Goal: Task Accomplishment & Management: Manage account settings

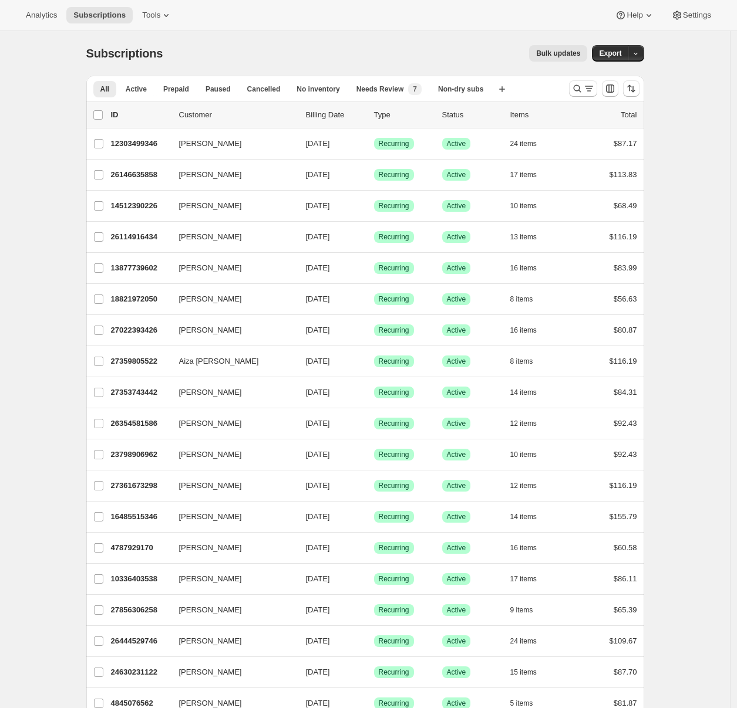
click at [644, 56] on button "button" at bounding box center [635, 53] width 16 height 16
click at [609, 138] on span "Cancellation report" at bounding box center [579, 137] width 64 height 9
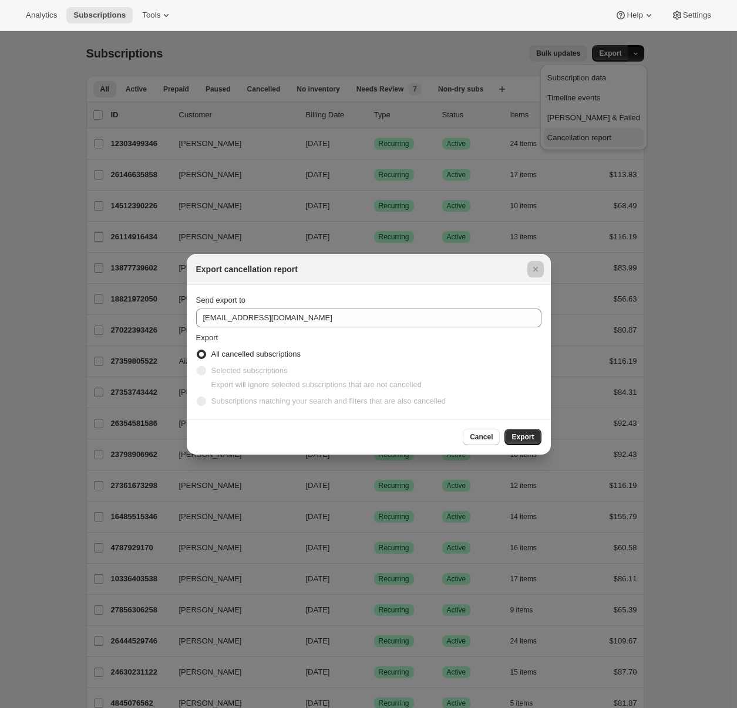
click at [609, 138] on div at bounding box center [368, 354] width 737 height 708
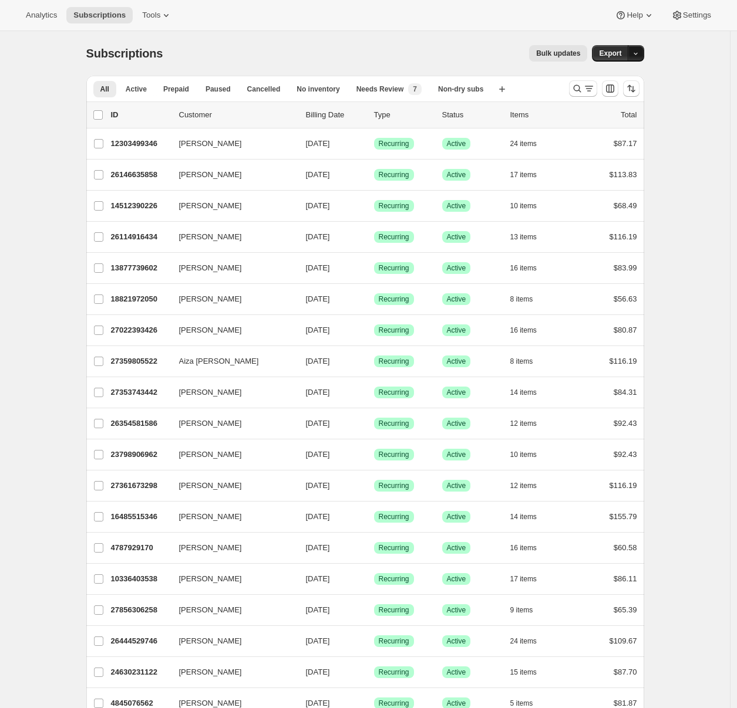
click at [643, 52] on button "button" at bounding box center [635, 53] width 16 height 16
click at [616, 116] on span "Dunning & Failed" at bounding box center [593, 117] width 93 height 9
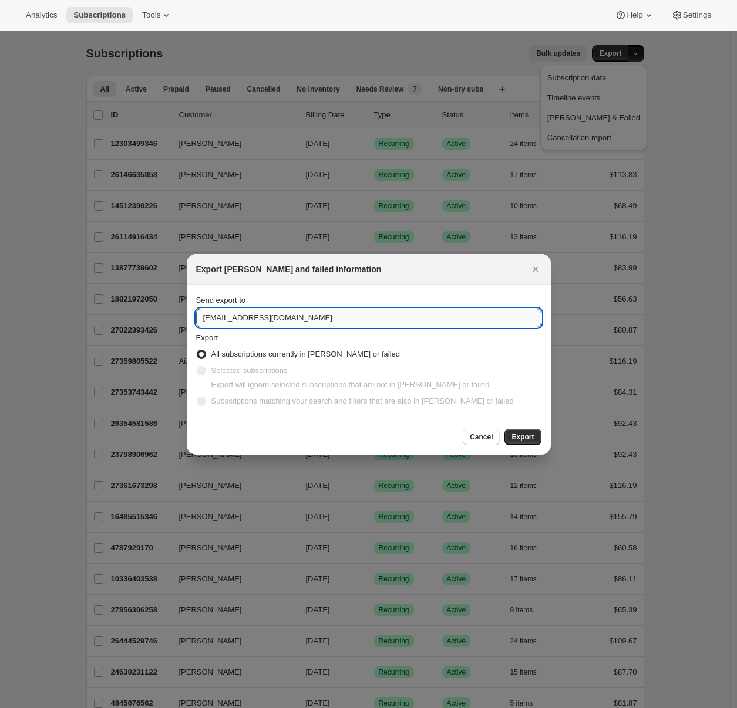
click at [237, 323] on input "care@uponafarm.com" at bounding box center [368, 318] width 345 height 19
type input "adrian@awtomic.com"
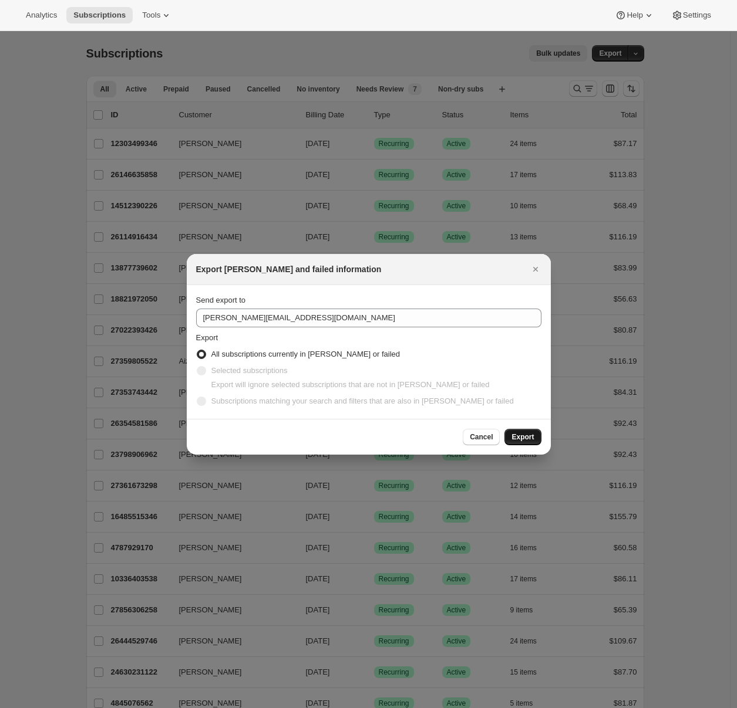
click at [519, 433] on span "Export" at bounding box center [522, 437] width 22 height 9
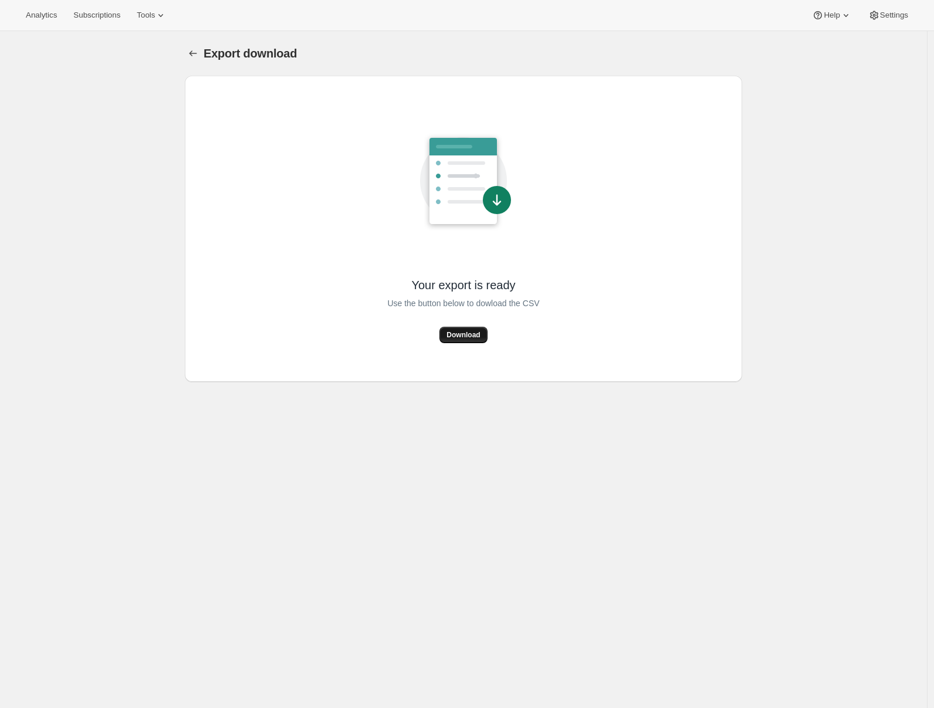
click at [458, 337] on span "Download" at bounding box center [463, 334] width 33 height 9
click at [776, 177] on div "Export download. This page is ready Export download Your export is ready Use th…" at bounding box center [463, 385] width 927 height 708
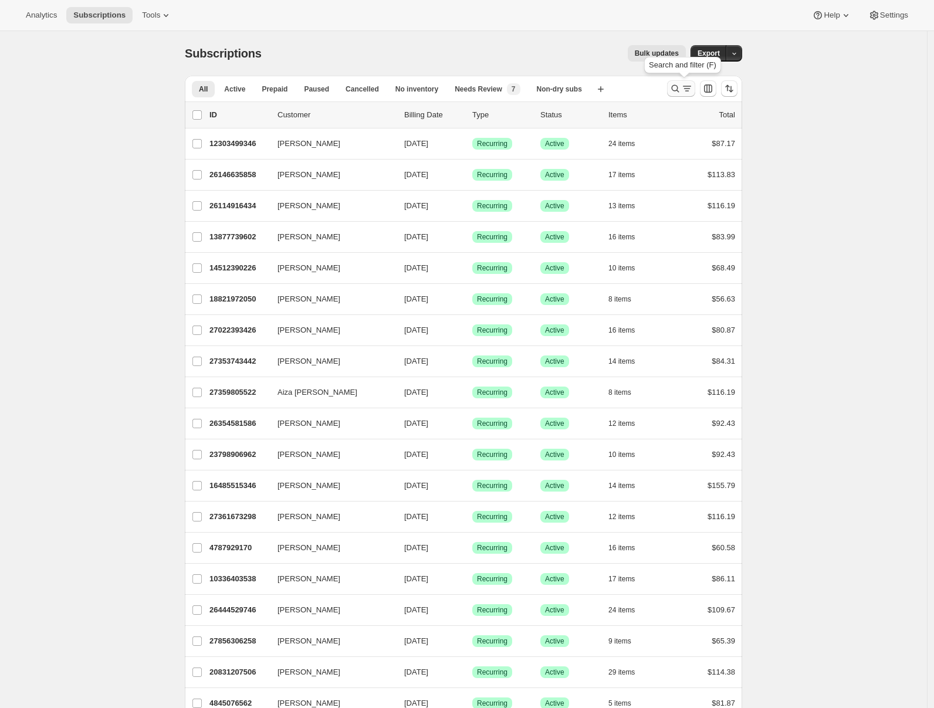
click at [681, 89] on icon "Search and filter results" at bounding box center [676, 89] width 12 height 12
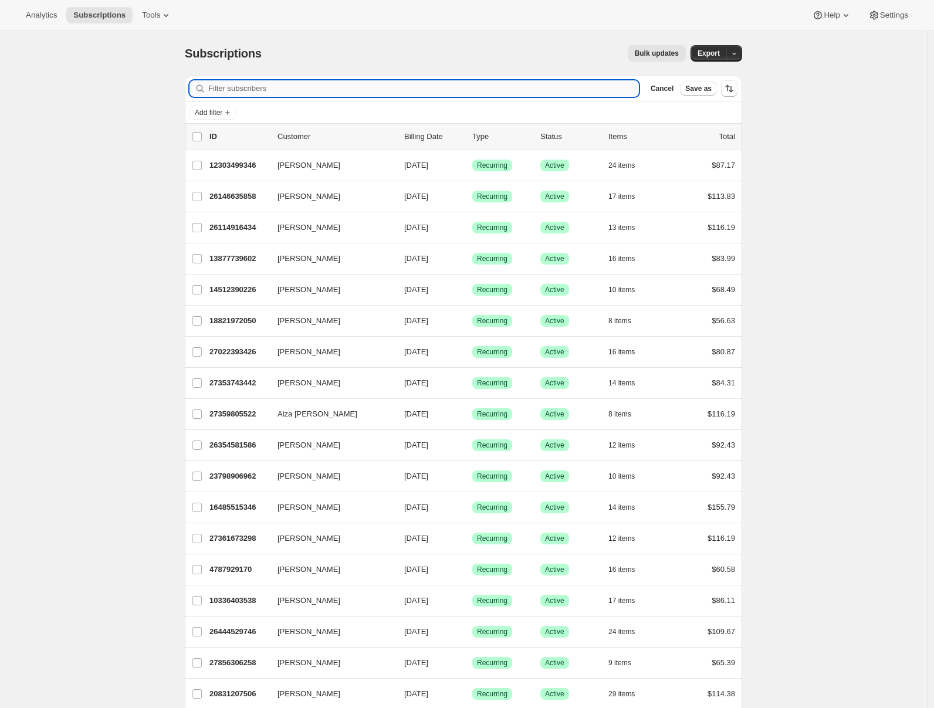
click at [443, 89] on input "Filter subscribers" at bounding box center [423, 88] width 431 height 16
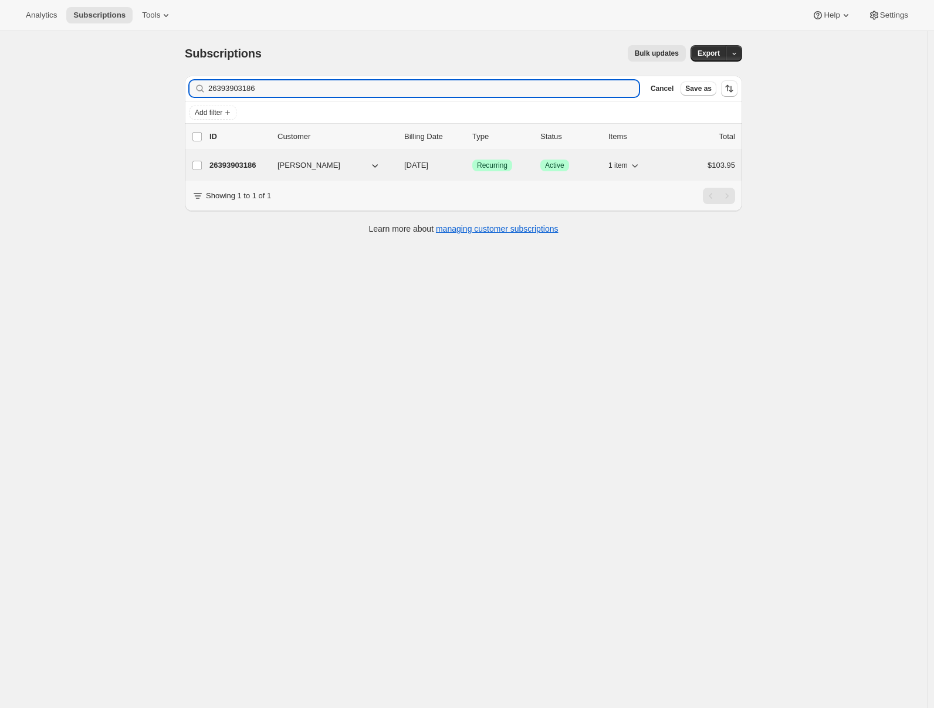
type input "26393903186"
click at [246, 164] on p "26393903186" at bounding box center [239, 166] width 59 height 12
